Goal: Task Accomplishment & Management: Complete application form

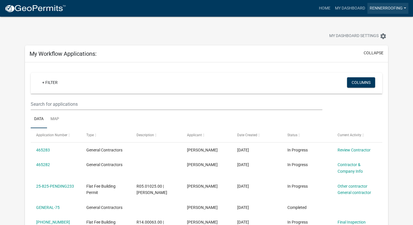
click at [379, 10] on link "rennerroofing" at bounding box center [388, 8] width 41 height 11
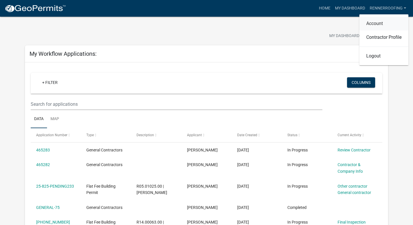
click at [375, 23] on link "Account" at bounding box center [383, 24] width 49 height 14
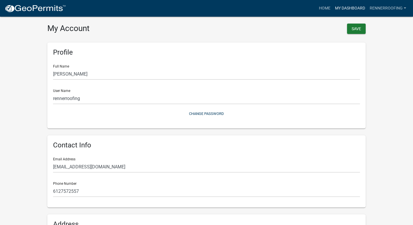
click at [354, 6] on link "My Dashboard" at bounding box center [350, 8] width 35 height 11
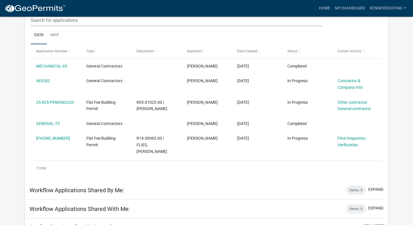
scroll to position [94, 0]
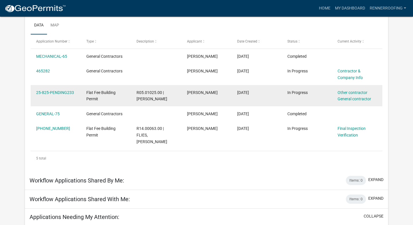
click at [198, 95] on div "[PERSON_NAME]" at bounding box center [206, 92] width 39 height 7
click at [61, 93] on link "25-825-PENDING233" at bounding box center [55, 92] width 38 height 5
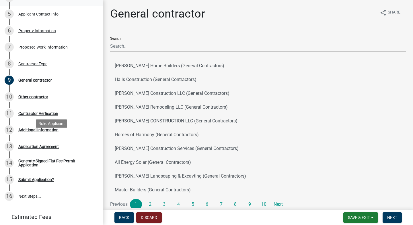
scroll to position [155, 0]
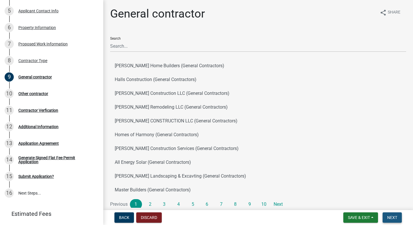
click at [390, 219] on button "Next" at bounding box center [392, 217] width 19 height 10
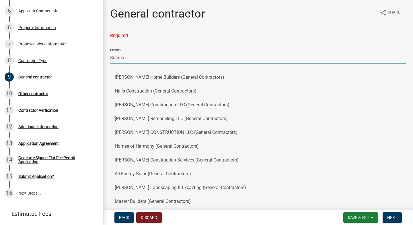
click at [173, 61] on input "Search" at bounding box center [258, 58] width 296 height 12
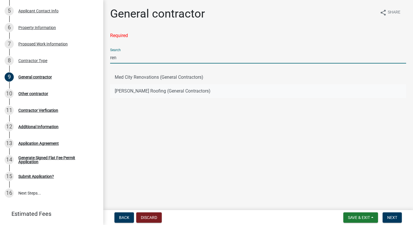
type input "ren"
click at [129, 90] on button "[PERSON_NAME] Roofing (General Contractors)" at bounding box center [258, 91] width 296 height 14
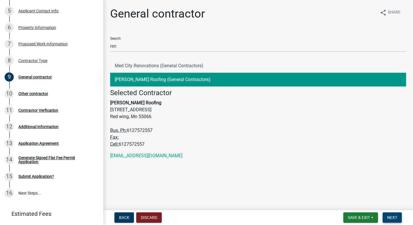
click at [393, 217] on span "Next" at bounding box center [392, 217] width 10 height 5
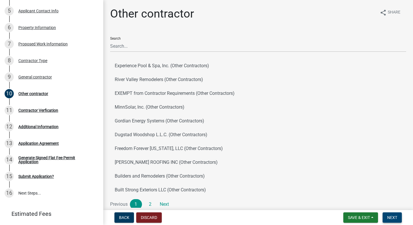
click at [394, 217] on span "Next" at bounding box center [392, 217] width 10 height 5
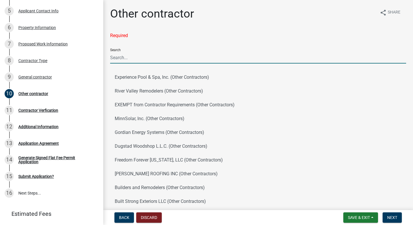
click at [206, 57] on input "Search" at bounding box center [258, 58] width 296 height 12
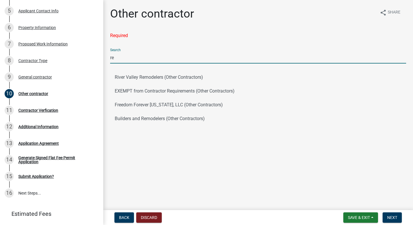
type input "r"
click at [24, 93] on div "Other contractor" at bounding box center [33, 94] width 30 height 4
click at [124, 53] on input "re" at bounding box center [258, 58] width 296 height 12
click at [123, 57] on input "re" at bounding box center [258, 58] width 296 height 12
type input "r"
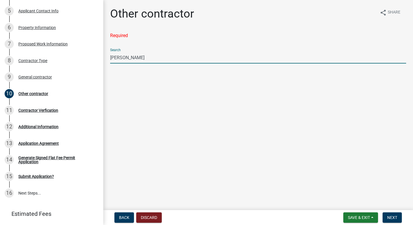
click at [205, 55] on input "[PERSON_NAME]" at bounding box center [258, 58] width 296 height 12
type input "[PERSON_NAME]"
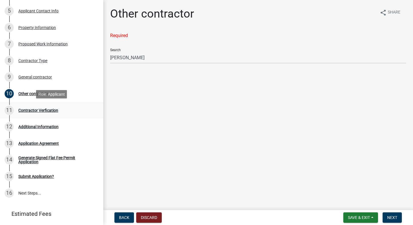
click at [20, 111] on div "Contractor Verfication" at bounding box center [38, 110] width 40 height 4
click at [30, 75] on div "General contractor" at bounding box center [35, 77] width 34 height 4
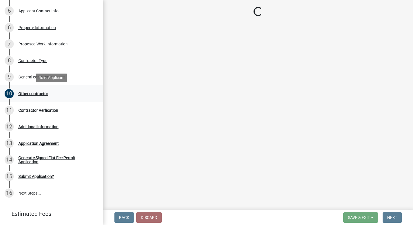
click at [32, 98] on link "10 Other contractor" at bounding box center [51, 93] width 103 height 17
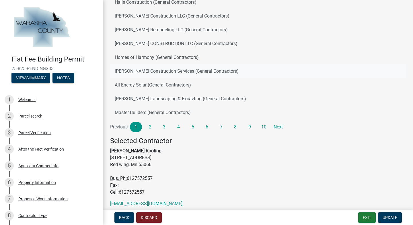
scroll to position [0, 0]
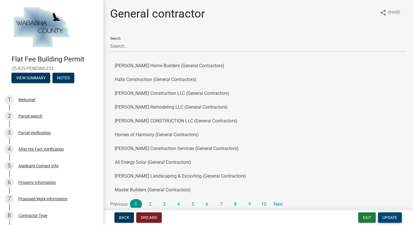
click at [395, 219] on span "Update" at bounding box center [390, 217] width 15 height 5
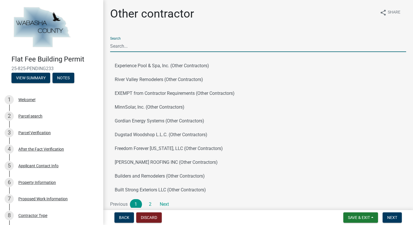
click at [182, 47] on input "Search" at bounding box center [258, 46] width 296 height 12
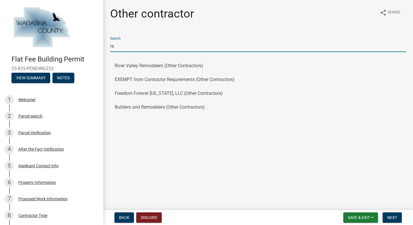
type input "r"
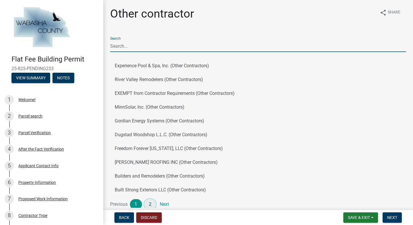
click at [151, 203] on link "2" at bounding box center [150, 204] width 12 height 10
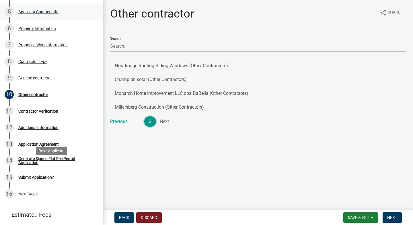
scroll to position [171, 0]
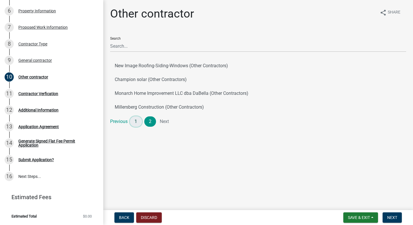
click at [135, 123] on link "1" at bounding box center [136, 121] width 12 height 10
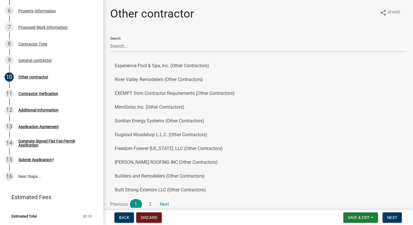
click at [143, 218] on button "Discard" at bounding box center [149, 217] width 26 height 10
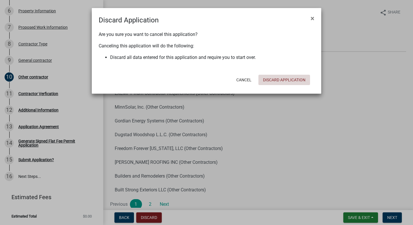
click at [288, 76] on button "Discard Application" at bounding box center [284, 80] width 52 height 10
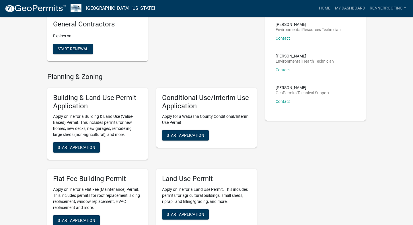
scroll to position [156, 0]
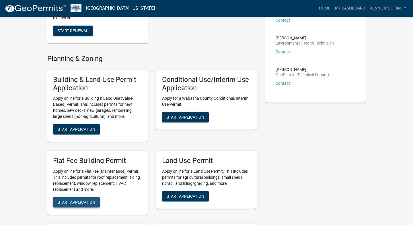
click at [62, 203] on span "Start Application" at bounding box center [77, 202] width 38 height 5
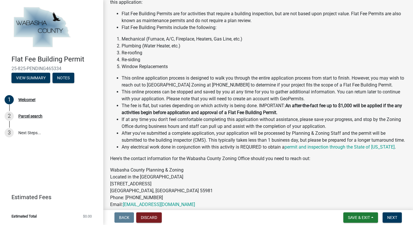
scroll to position [40, 0]
click at [394, 217] on span "Next" at bounding box center [392, 217] width 10 height 5
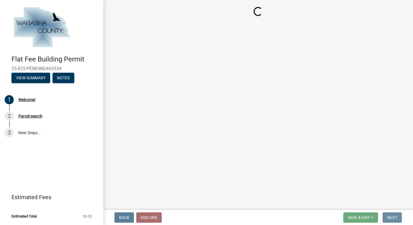
scroll to position [0, 0]
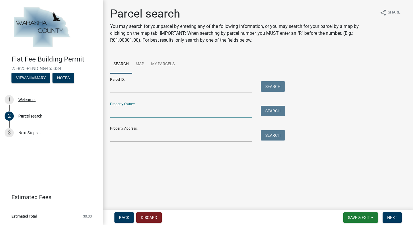
click at [208, 108] on input "Property Owner:" at bounding box center [181, 112] width 142 height 12
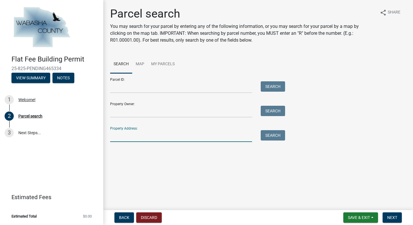
click at [204, 139] on input "Property Address:" at bounding box center [181, 136] width 142 height 12
type input "[STREET_ADDRESS]"
click at [277, 137] on button "Search" at bounding box center [273, 135] width 24 height 10
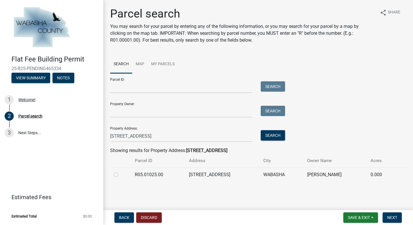
click at [120, 171] on label at bounding box center [120, 171] width 0 height 0
click at [120, 174] on input "radio" at bounding box center [122, 173] width 4 height 4
radio input "true"
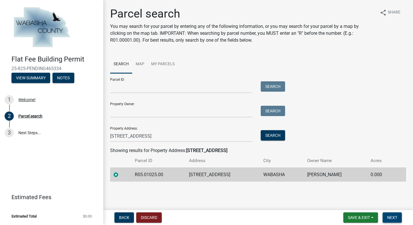
click at [392, 217] on span "Next" at bounding box center [392, 217] width 10 height 5
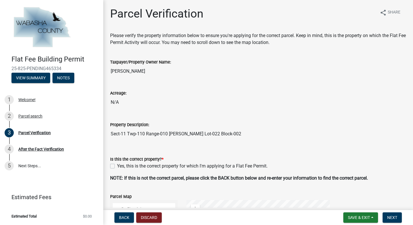
click at [117, 166] on label "Yes, this is the correct property for which I'm applying for a Flat Fee Permit." at bounding box center [192, 165] width 151 height 7
click at [117, 166] on input "Yes, this is the correct property for which I'm applying for a Flat Fee Permit." at bounding box center [119, 164] width 4 height 4
checkbox input "true"
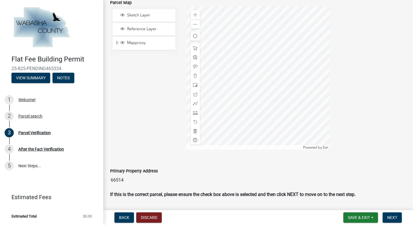
scroll to position [211, 0]
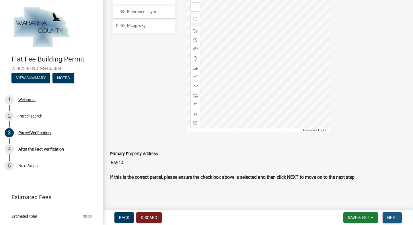
click at [393, 217] on span "Next" at bounding box center [392, 217] width 10 height 5
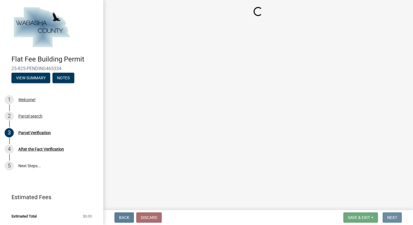
scroll to position [0, 0]
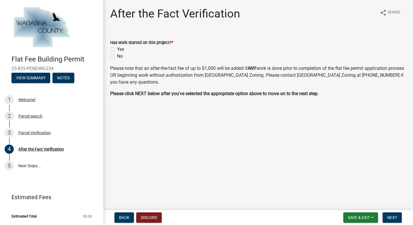
click at [117, 55] on label "No" at bounding box center [120, 56] width 6 height 7
click at [117, 55] on input "No" at bounding box center [119, 55] width 4 height 4
radio input "true"
click at [392, 217] on span "Next" at bounding box center [392, 217] width 10 height 5
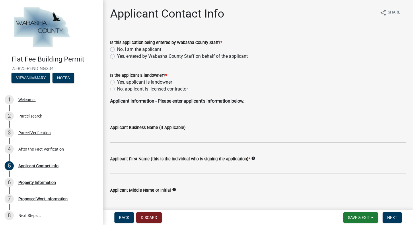
click at [117, 48] on label "No, I am the applicant" at bounding box center [139, 49] width 44 height 7
click at [117, 48] on input "No, I am the applicant" at bounding box center [119, 48] width 4 height 4
radio input "true"
click at [117, 90] on label "No, applicant is licensed contractor" at bounding box center [152, 88] width 71 height 7
click at [117, 89] on input "No, applicant is licensed contractor" at bounding box center [119, 87] width 4 height 4
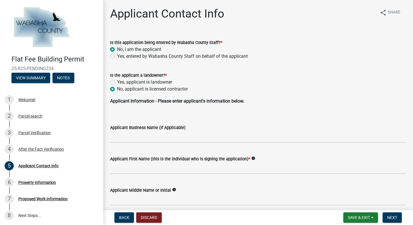
radio input "true"
click at [127, 137] on input "Applicant Business Name (If Applicable)" at bounding box center [258, 137] width 296 height 12
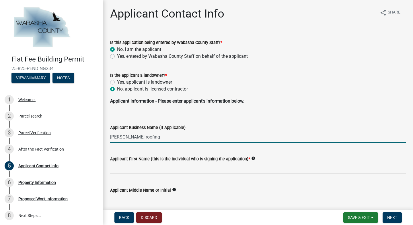
type input "[PERSON_NAME] roofing"
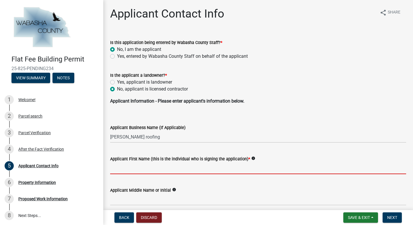
click at [127, 168] on input "Applicant First Name (this is the individual who is signing the application) *" at bounding box center [258, 168] width 296 height 12
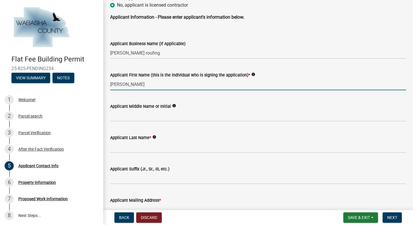
scroll to position [90, 0]
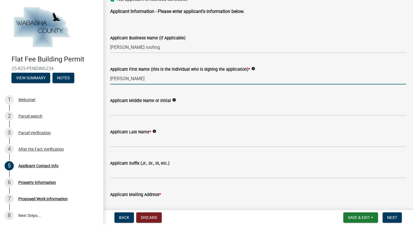
type input "[PERSON_NAME]"
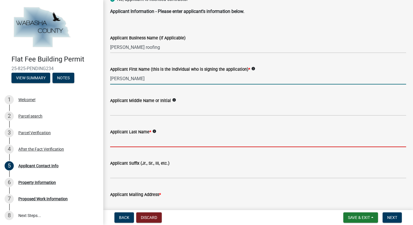
click at [157, 137] on input "Applicant Last Name *" at bounding box center [258, 141] width 296 height 12
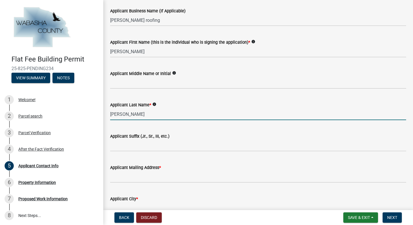
scroll to position [123, 0]
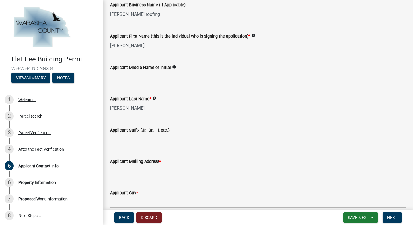
type input "[PERSON_NAME]"
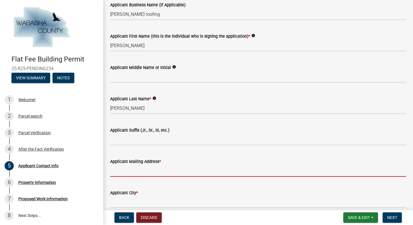
click at [144, 172] on input "Applicant Mailing Address *" at bounding box center [258, 171] width 296 height 12
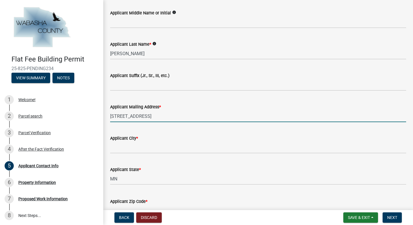
scroll to position [178, 0]
type input "[STREET_ADDRESS]"
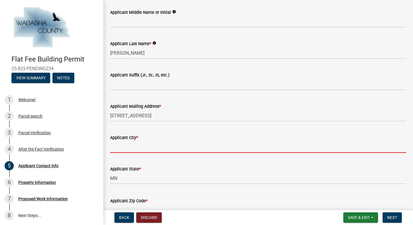
click at [145, 152] on input "Applicant City *" at bounding box center [258, 147] width 296 height 12
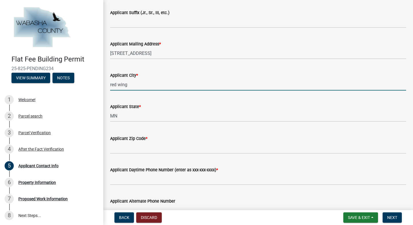
scroll to position [242, 0]
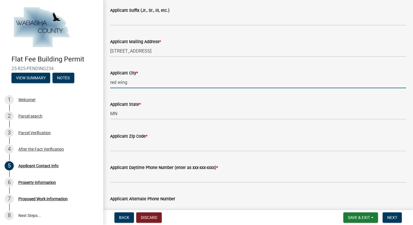
type input "red wing"
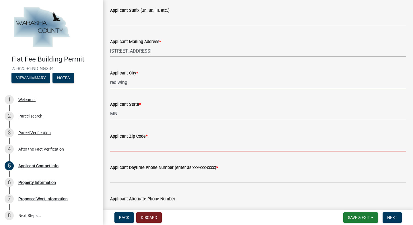
click at [155, 146] on input "Applicant Zip Code *" at bounding box center [258, 145] width 296 height 12
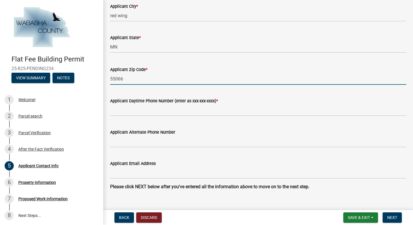
scroll to position [309, 0]
type input "55066"
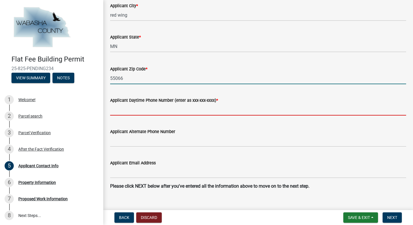
click at [158, 110] on input "Applicant Daytime Phone Number (enter as xxx-xxx-xxxx) *" at bounding box center [258, 110] width 296 height 12
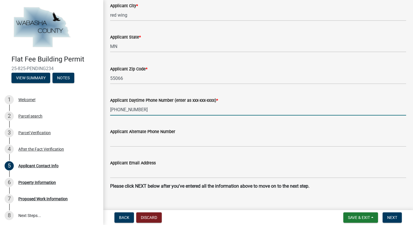
scroll to position [318, 0]
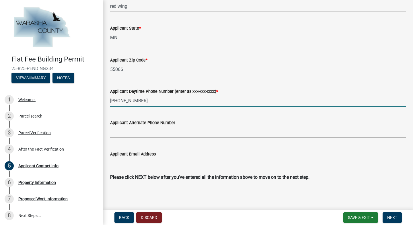
type input "[PHONE_NUMBER]"
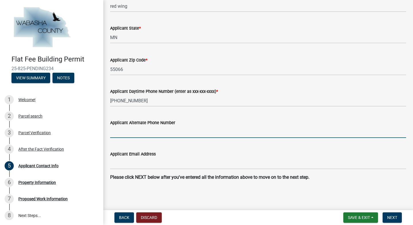
click at [152, 133] on input "Applicant Alternate Phone Number" at bounding box center [258, 132] width 296 height 12
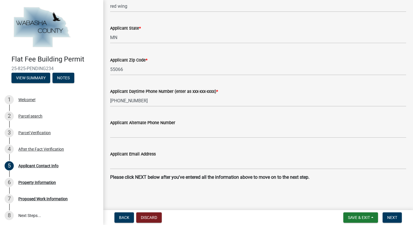
click at [148, 156] on label "Applicant Email Address" at bounding box center [133, 154] width 46 height 4
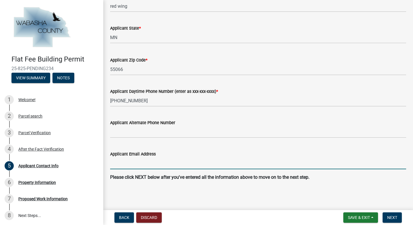
click at [148, 157] on input "Applicant Email Address" at bounding box center [258, 163] width 296 height 12
type input "[EMAIL_ADDRESS][DOMAIN_NAME]"
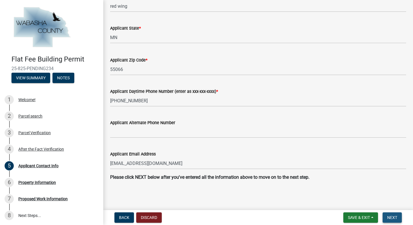
click at [396, 217] on span "Next" at bounding box center [392, 217] width 10 height 5
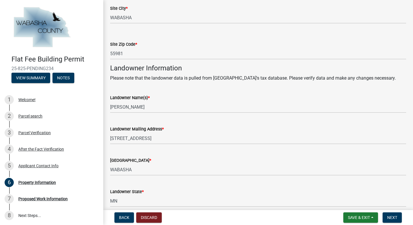
scroll to position [235, 0]
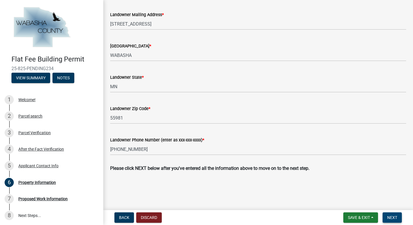
click at [386, 218] on button "Next" at bounding box center [392, 217] width 19 height 10
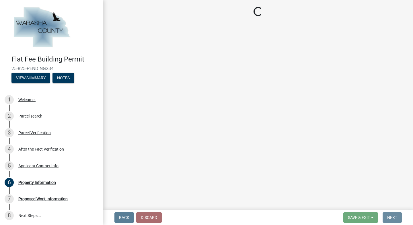
scroll to position [0, 0]
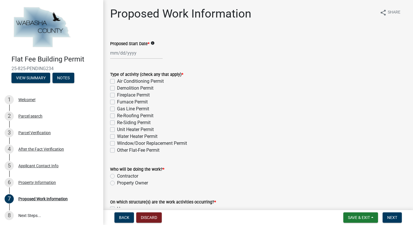
click at [153, 53] on div at bounding box center [136, 53] width 53 height 12
select select "8"
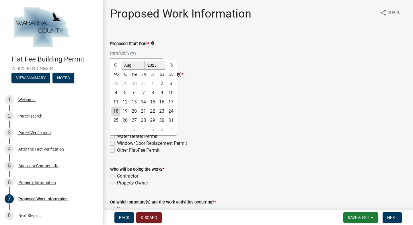
click at [135, 110] on div "20" at bounding box center [134, 110] width 9 height 9
type input "[DATE]"
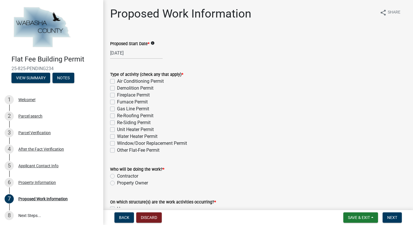
click at [117, 116] on label "Re-Roofing Permit" at bounding box center [135, 115] width 36 height 7
click at [117, 116] on input "Re-Roofing Permit" at bounding box center [119, 114] width 4 height 4
checkbox input "true"
checkbox input "false"
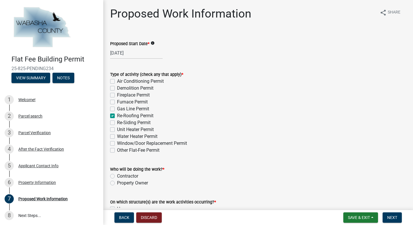
checkbox input "false"
checkbox input "true"
checkbox input "false"
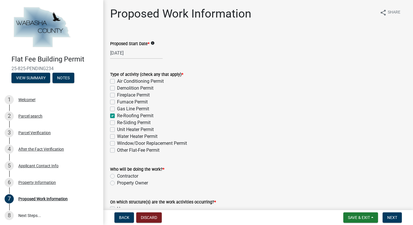
checkbox input "false"
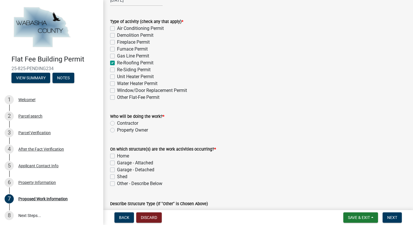
scroll to position [54, 0]
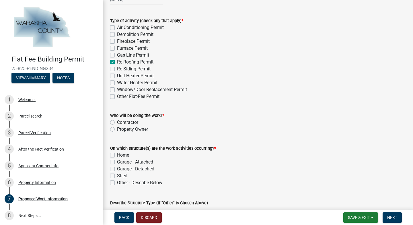
click at [117, 120] on label "Contractor" at bounding box center [127, 122] width 21 height 7
click at [117, 120] on input "Contractor" at bounding box center [119, 121] width 4 height 4
radio input "true"
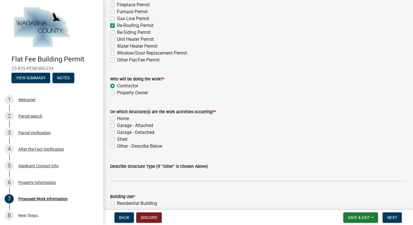
scroll to position [92, 0]
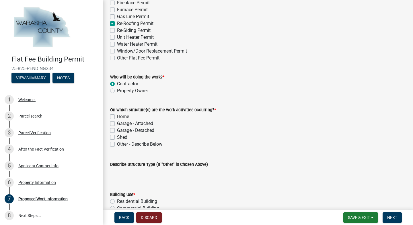
click at [117, 115] on label "Home" at bounding box center [123, 116] width 12 height 7
click at [117, 115] on input "Home" at bounding box center [119, 115] width 4 height 4
checkbox input "true"
checkbox input "false"
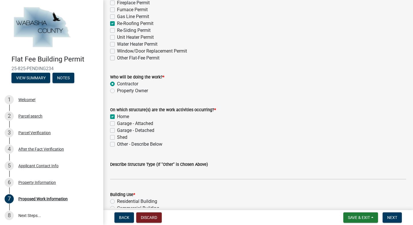
checkbox input "false"
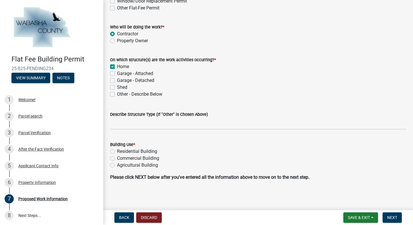
click at [117, 151] on label "Residential Building" at bounding box center [137, 151] width 40 height 7
click at [117, 151] on input "Residential Building" at bounding box center [119, 150] width 4 height 4
radio input "true"
click at [391, 219] on span "Next" at bounding box center [392, 217] width 10 height 5
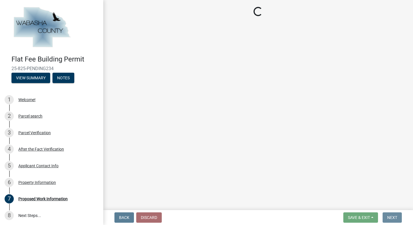
scroll to position [0, 0]
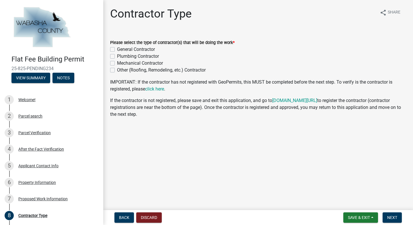
click at [117, 49] on label "General Contractor" at bounding box center [136, 49] width 38 height 7
click at [117, 49] on input "General Contractor" at bounding box center [119, 48] width 4 height 4
checkbox input "true"
checkbox input "false"
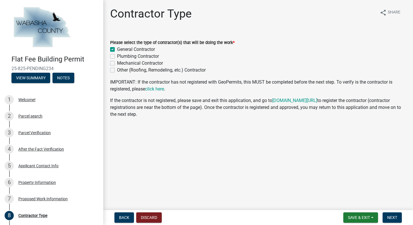
checkbox input "false"
click at [390, 219] on span "Next" at bounding box center [392, 217] width 10 height 5
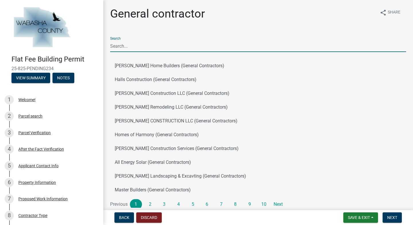
click at [208, 45] on input "Search" at bounding box center [258, 46] width 296 height 12
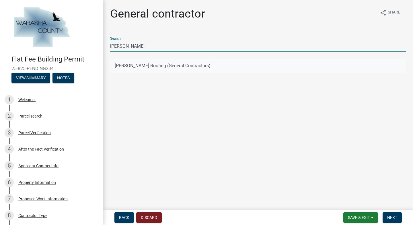
type input "[PERSON_NAME]"
click at [125, 67] on button "[PERSON_NAME] Roofing (General Contractors)" at bounding box center [258, 66] width 296 height 14
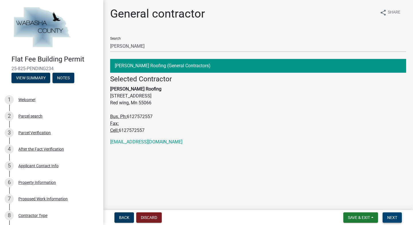
click at [396, 216] on span "Next" at bounding box center [392, 217] width 10 height 5
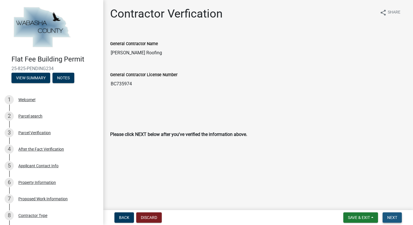
click at [396, 216] on span "Next" at bounding box center [392, 217] width 10 height 5
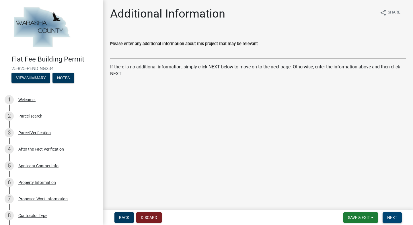
click at [396, 216] on span "Next" at bounding box center [392, 217] width 10 height 5
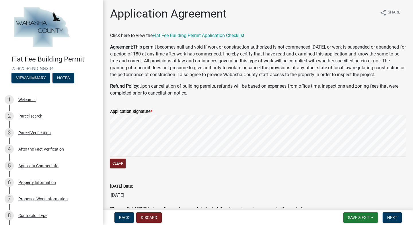
click at [156, 121] on form "Application Signature * Clear" at bounding box center [258, 135] width 296 height 68
click at [320, 169] on div "Clear" at bounding box center [258, 142] width 296 height 55
click at [393, 219] on span "Next" at bounding box center [392, 217] width 10 height 5
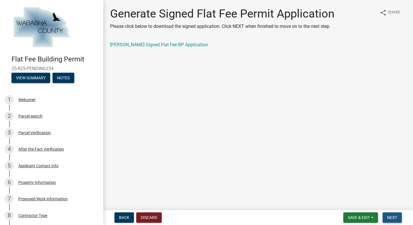
click at [393, 219] on span "Next" at bounding box center [392, 217] width 10 height 5
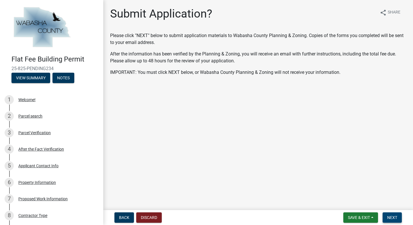
click at [393, 219] on span "Next" at bounding box center [392, 217] width 10 height 5
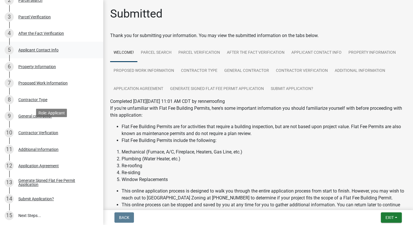
scroll to position [155, 0]
